Goal: Find specific page/section: Find specific page/section

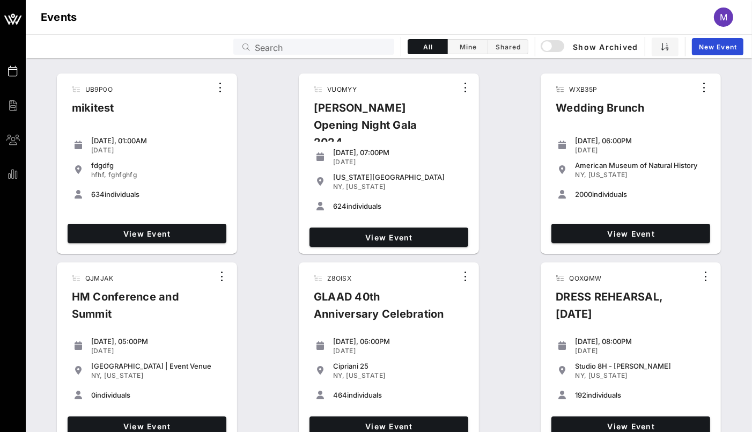
click at [306, 40] on input "Search" at bounding box center [321, 47] width 133 height 14
paste input "NKQ31F"
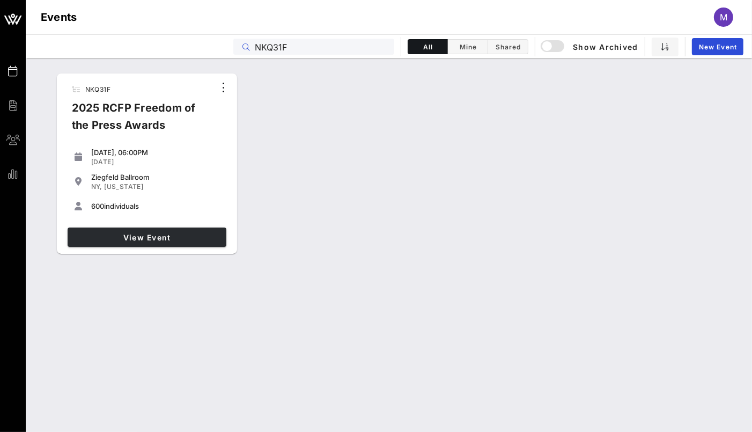
type input "NKQ31F"
click at [129, 241] on span "View Event" at bounding box center [147, 237] width 150 height 9
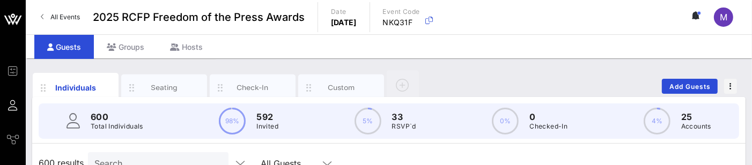
click at [57, 20] on span "All Events" at bounding box center [65, 17] width 30 height 8
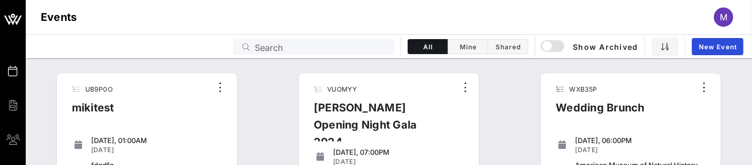
click at [319, 56] on div "Events Search All Mine Shared Show Archived New Event" at bounding box center [389, 46] width 726 height 24
click at [320, 50] on input "Search" at bounding box center [321, 47] width 133 height 14
paste input "NKQ31F"
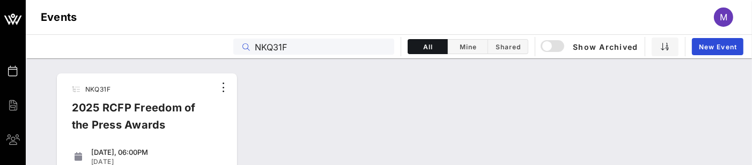
type input "NKQ31F"
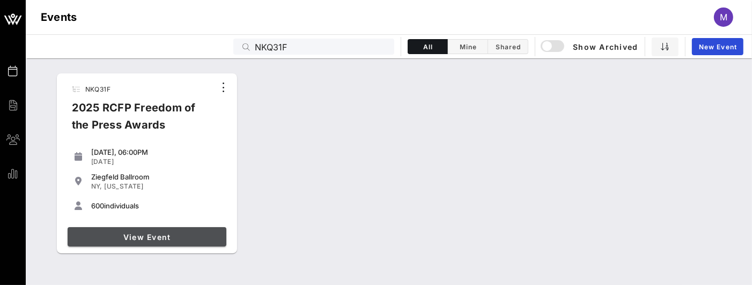
click at [173, 165] on link "View Event" at bounding box center [147, 236] width 159 height 19
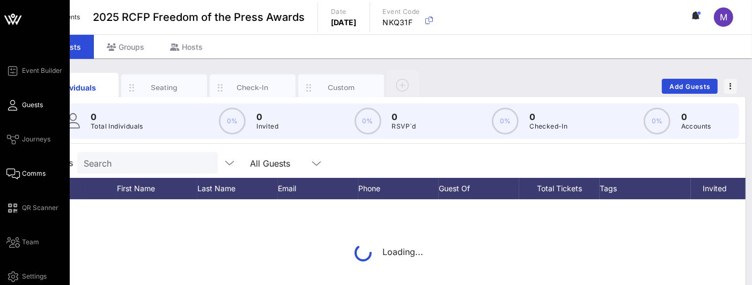
click at [18, 165] on icon at bounding box center [12, 174] width 13 height 2
